Goal: Navigation & Orientation: Find specific page/section

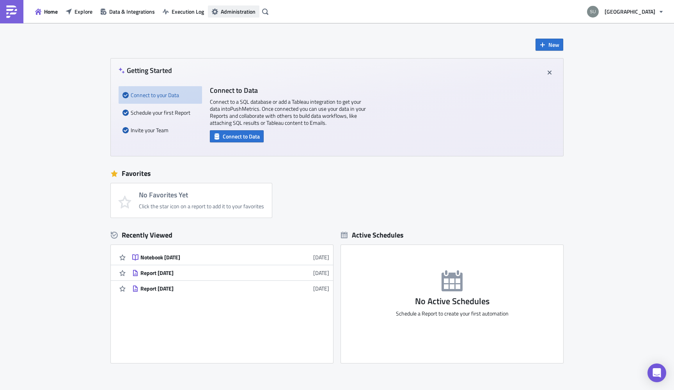
click at [237, 11] on span "Administration" at bounding box center [238, 11] width 35 height 8
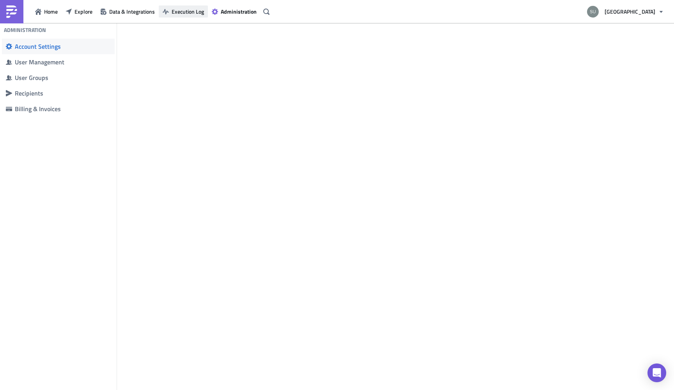
click at [189, 12] on span "Execution Log" at bounding box center [188, 11] width 32 height 8
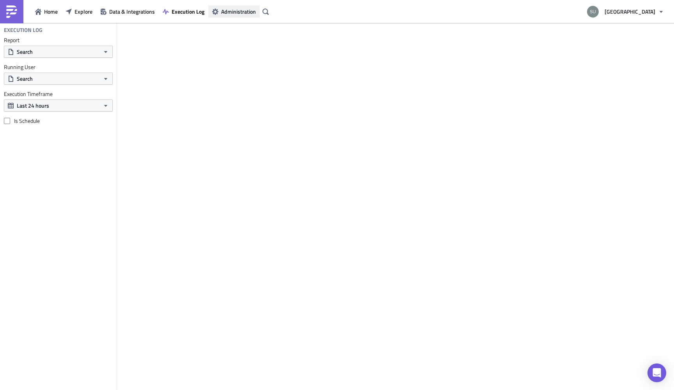
click at [231, 12] on span "Administration" at bounding box center [238, 11] width 35 height 8
